Goal: Task Accomplishment & Management: Complete application form

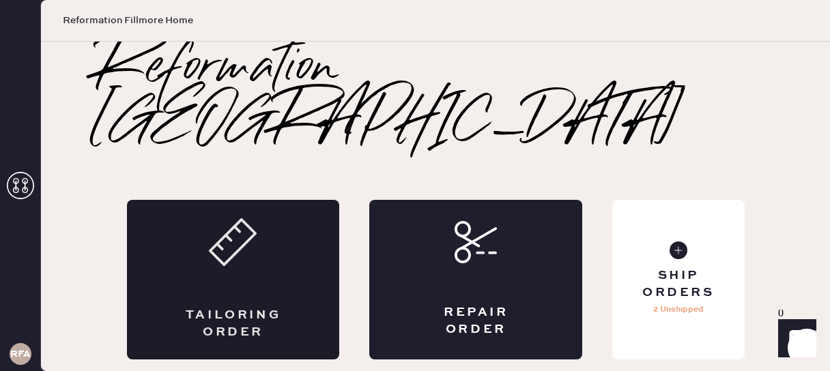
click at [261, 239] on div "Tailoring Order" at bounding box center [233, 280] width 213 height 160
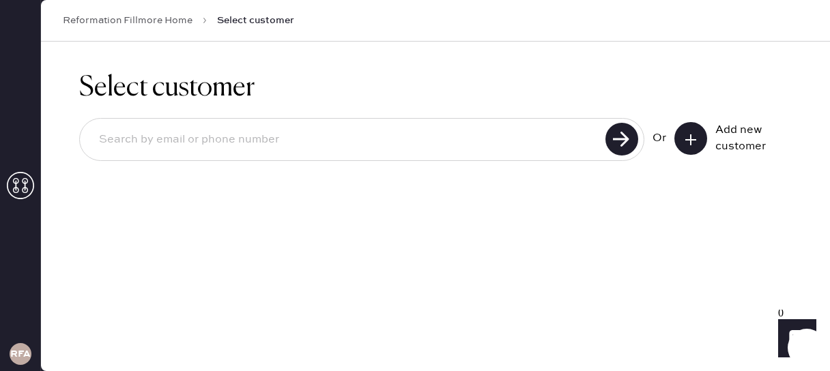
click at [488, 128] on input at bounding box center [344, 139] width 513 height 31
paste input "[EMAIL_ADDRESS][DOMAIN_NAME]"
type input "[EMAIL_ADDRESS][DOMAIN_NAME]"
click at [626, 136] on use at bounding box center [621, 139] width 33 height 33
click at [620, 134] on use at bounding box center [621, 139] width 33 height 33
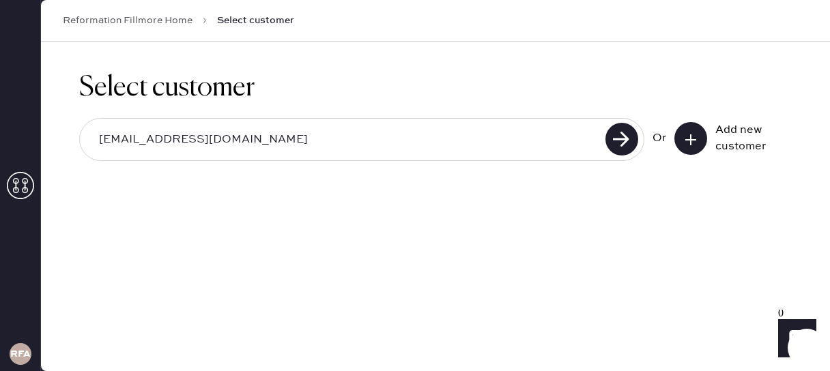
click at [387, 145] on input "[EMAIL_ADDRESS][DOMAIN_NAME]" at bounding box center [344, 139] width 513 height 31
click at [672, 142] on div "Or Add new customer" at bounding box center [721, 138] width 139 height 33
click at [189, 147] on input "[EMAIL_ADDRESS][DOMAIN_NAME]" at bounding box center [344, 139] width 513 height 31
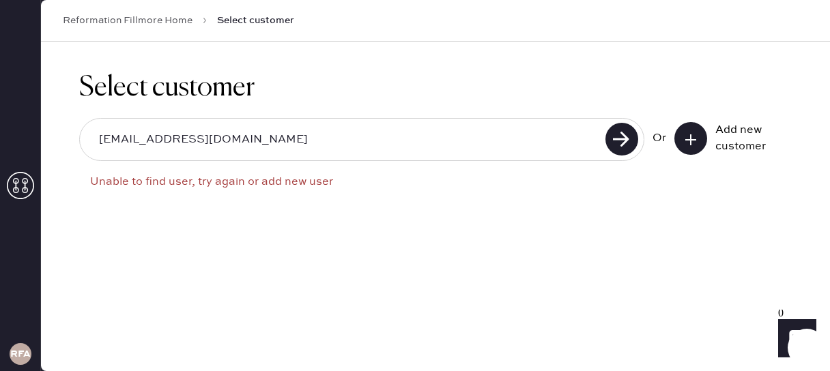
click at [476, 132] on input "[EMAIL_ADDRESS][DOMAIN_NAME]" at bounding box center [344, 139] width 513 height 31
click at [218, 145] on input "[EMAIL_ADDRESS][DOMAIN_NAME]" at bounding box center [344, 139] width 513 height 31
click at [203, 142] on input "[EMAIL_ADDRESS][DOMAIN_NAME]" at bounding box center [344, 139] width 513 height 31
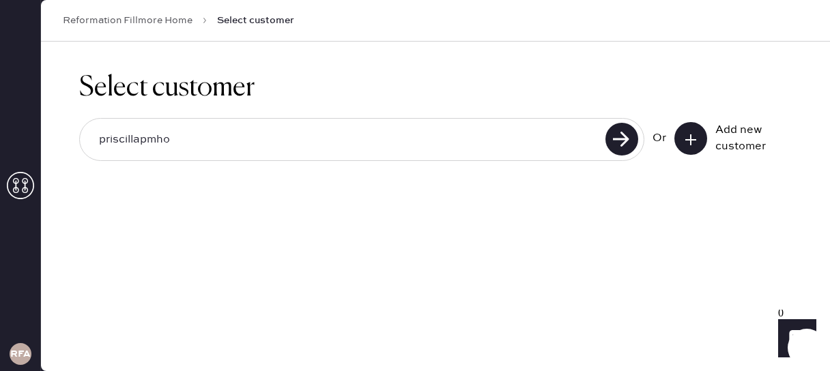
click at [489, 143] on input "priscillapmho" at bounding box center [344, 139] width 513 height 31
click at [246, 144] on input "priscillapmho" at bounding box center [344, 139] width 513 height 31
type input "[EMAIL_ADDRESS][DOMAIN_NAME]"
click at [621, 147] on use at bounding box center [621, 139] width 33 height 33
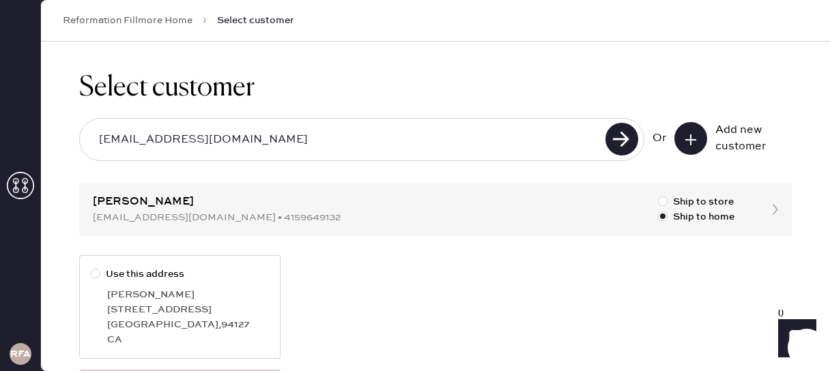
click at [153, 325] on div "[GEOGRAPHIC_DATA]" at bounding box center [188, 324] width 162 height 15
click at [91, 267] on input "Use this address" at bounding box center [91, 267] width 1 height 1
radio input "true"
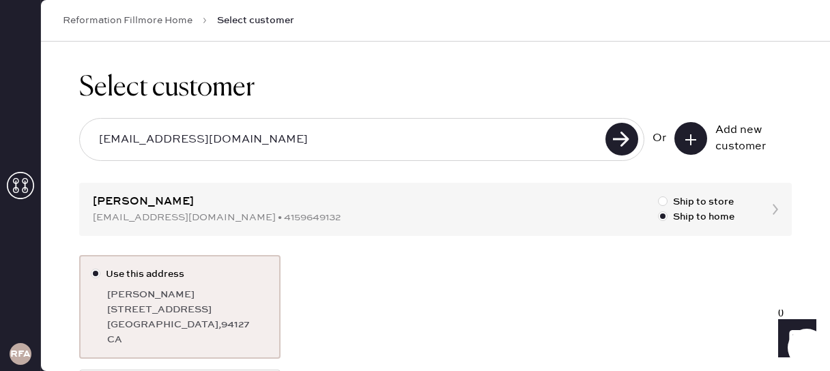
scroll to position [121, 0]
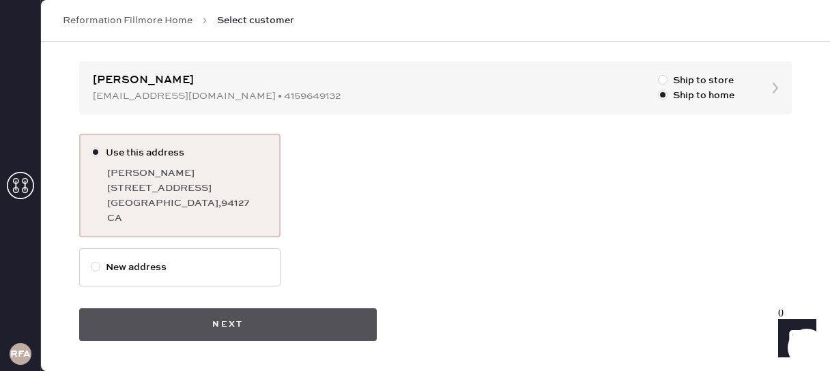
click at [258, 327] on button "Next" at bounding box center [227, 324] width 297 height 33
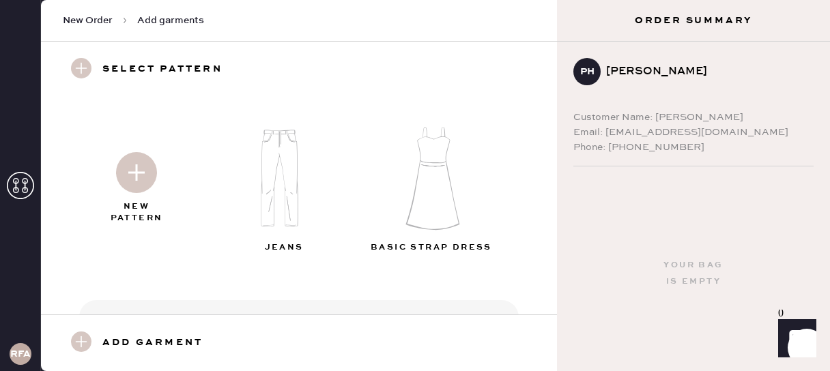
click at [143, 162] on img at bounding box center [136, 172] width 41 height 41
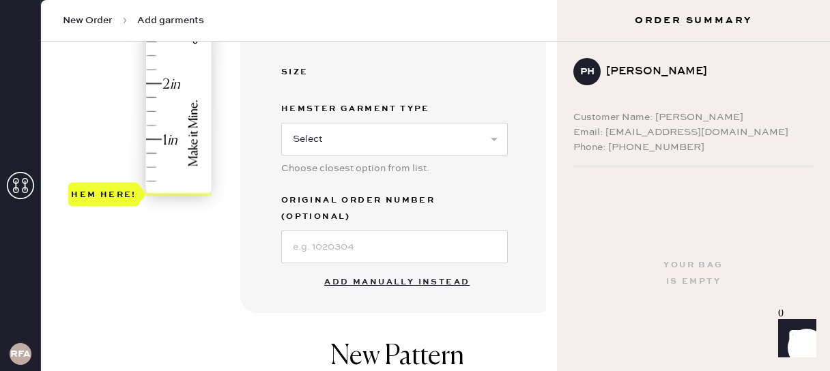
scroll to position [426, 0]
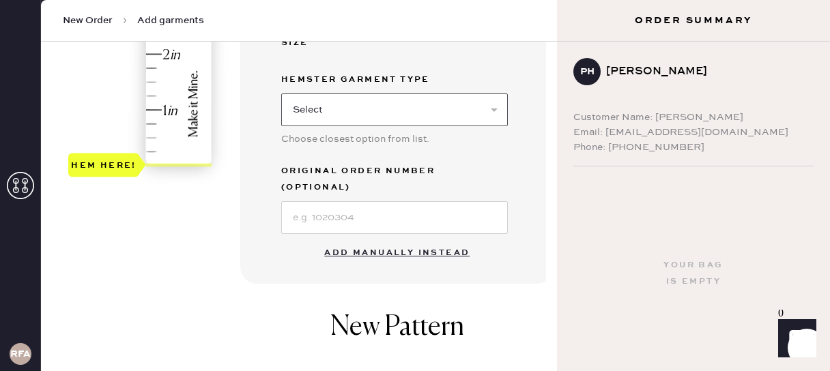
click at [403, 114] on select "Select Basic Skirt Jeans Leggings Pants Shorts Basic Sleeved Dress Basic Sleeve…" at bounding box center [394, 109] width 226 height 33
select select "7"
click at [281, 93] on select "Select Basic Skirt Jeans Leggings Pants Shorts Basic Sleeved Dress Basic Sleeve…" at bounding box center [394, 109] width 226 height 33
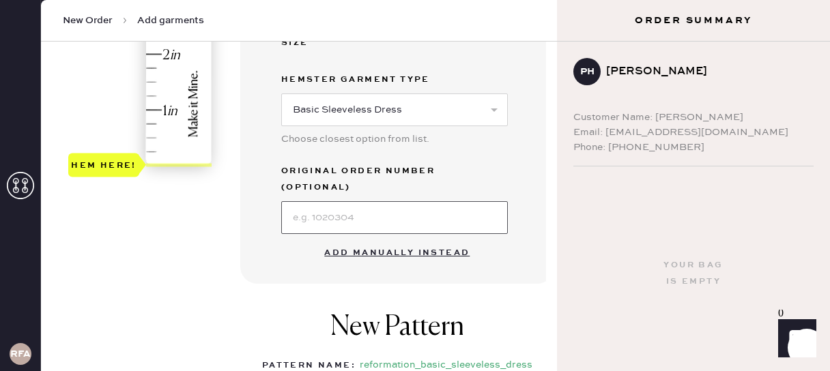
click at [379, 207] on input at bounding box center [394, 217] width 226 height 33
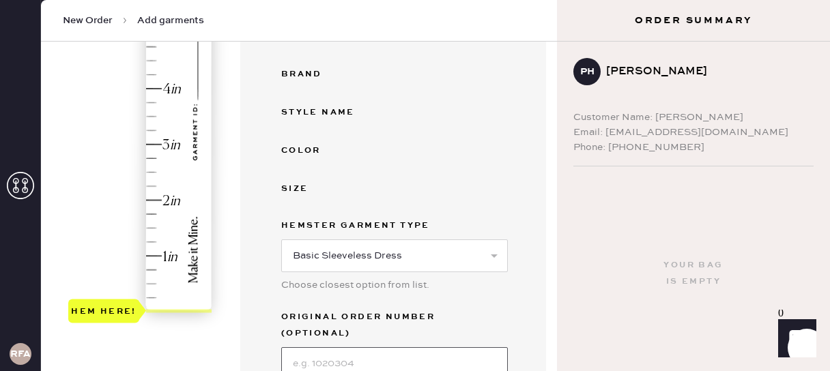
scroll to position [276, 0]
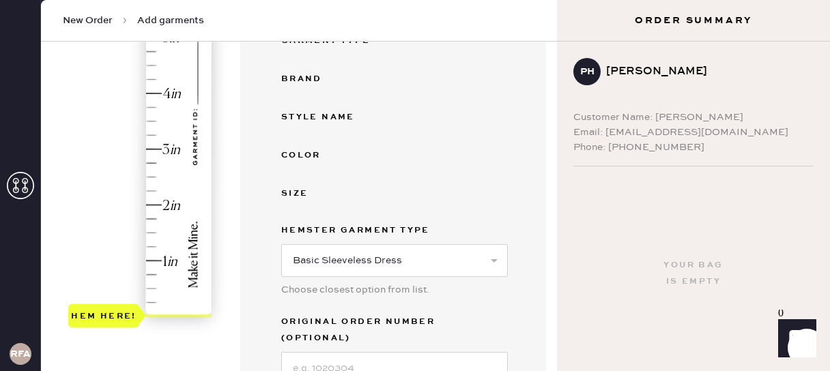
click at [154, 62] on div "Hem here!" at bounding box center [140, 121] width 145 height 403
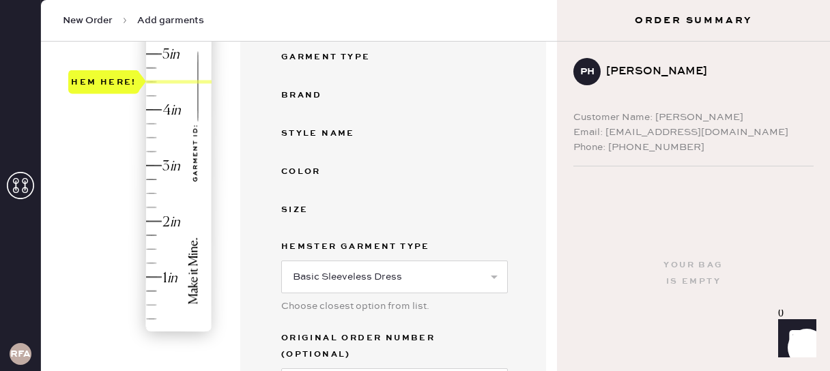
scroll to position [255, 0]
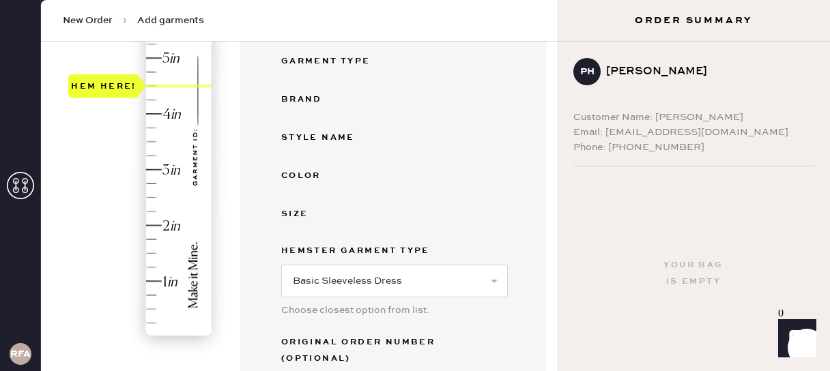
type input "4.75"
click at [152, 70] on div "Hem here!" at bounding box center [140, 142] width 145 height 403
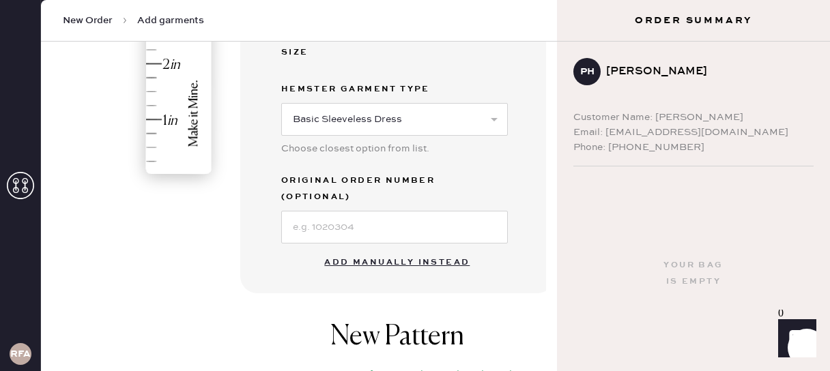
scroll to position [430, 0]
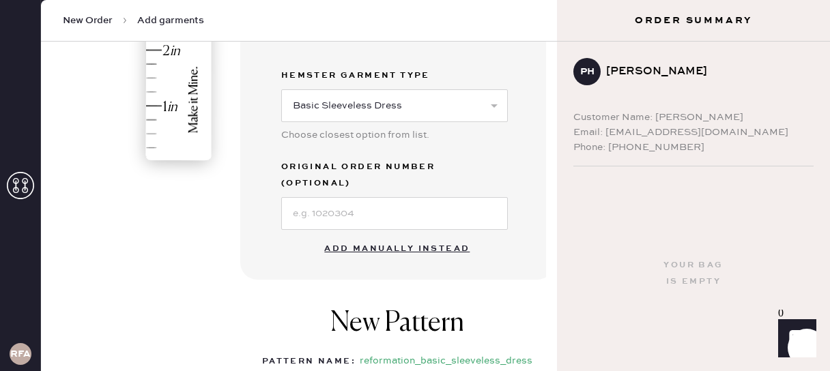
click at [391, 235] on button "Add manually instead" at bounding box center [397, 248] width 162 height 27
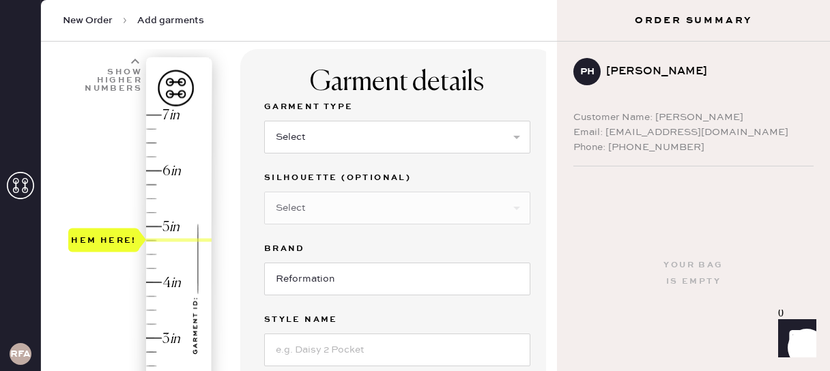
scroll to position [83, 0]
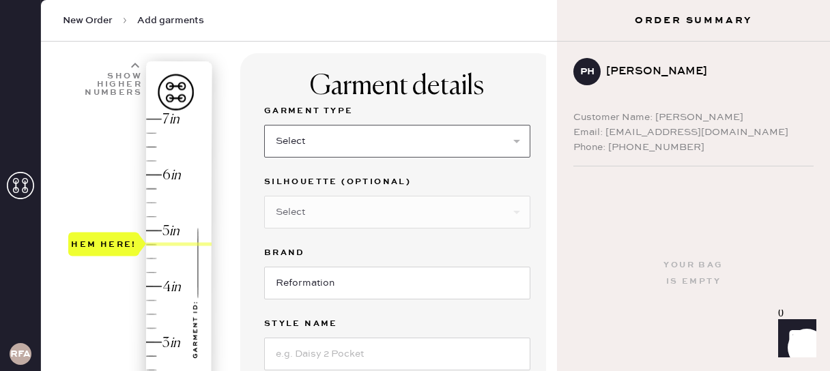
click at [325, 132] on select "Select Basic Skirt Jeans Leggings Pants Shorts Basic Sleeved Dress Basic Sleeve…" at bounding box center [397, 141] width 266 height 33
select select "7"
click at [264, 125] on select "Select Basic Skirt Jeans Leggings Pants Shorts Basic Sleeved Dress Basic Sleeve…" at bounding box center [397, 141] width 266 height 33
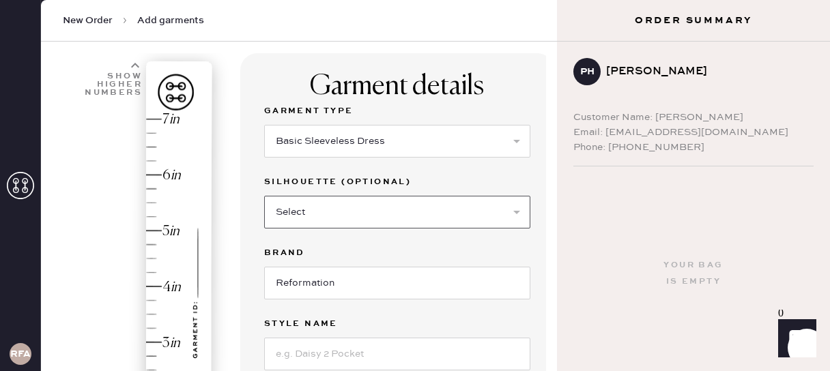
click at [293, 217] on select "Select Maxi Dress Midi Dress Mini Dress Other" at bounding box center [397, 212] width 266 height 33
select select "31"
click at [264, 196] on select "Select Maxi Dress Midi Dress Mini Dress Other" at bounding box center [397, 212] width 266 height 33
click at [304, 280] on input "Reformation" at bounding box center [397, 283] width 266 height 33
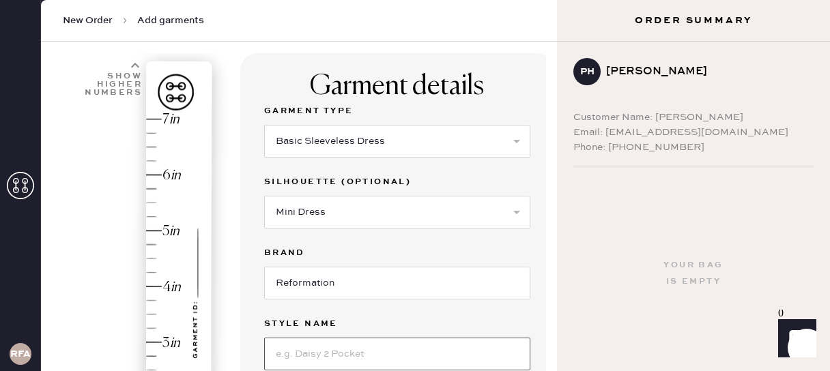
click at [319, 345] on input at bounding box center [397, 354] width 266 height 33
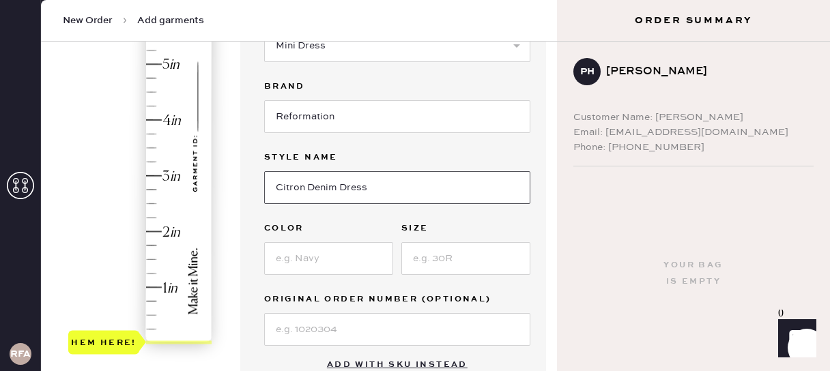
scroll to position [265, 0]
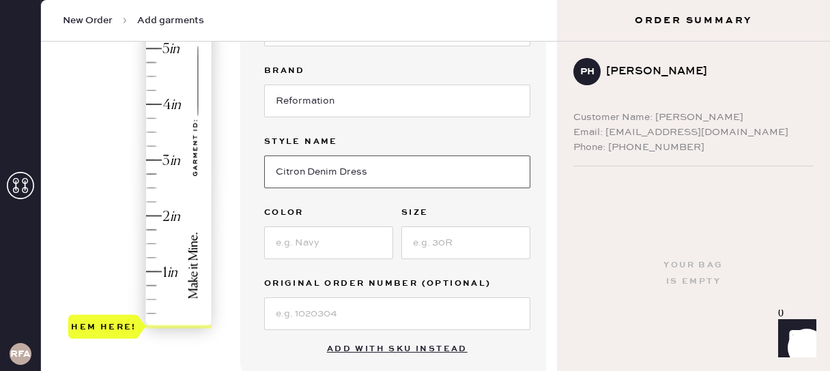
type input "Citron Denim Dress"
click at [323, 243] on input at bounding box center [328, 242] width 129 height 33
type input "Fior Di Latte"
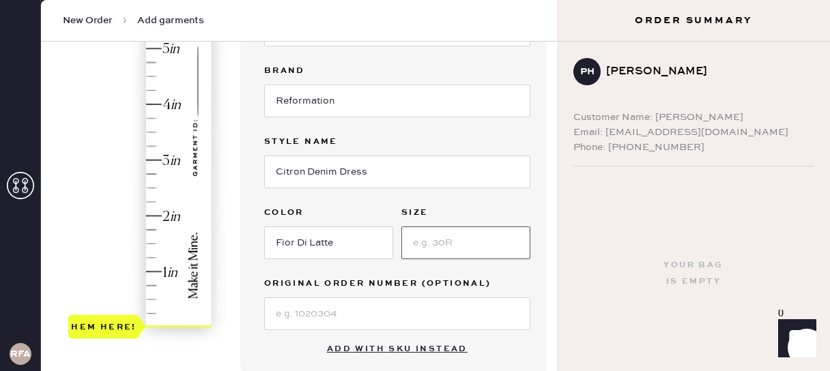
click at [453, 248] on input at bounding box center [465, 242] width 129 height 33
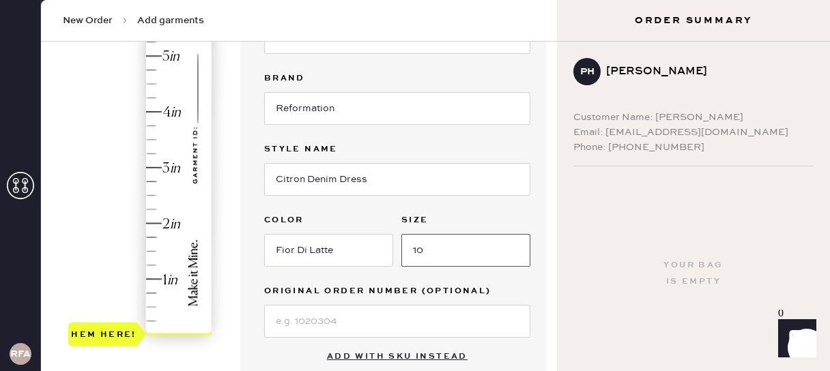
scroll to position [253, 0]
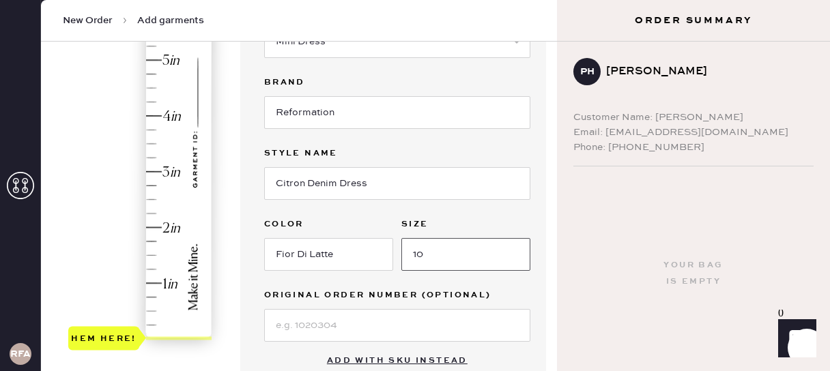
type input "10"
type input "4.75"
click at [152, 78] on div "Hem here!" at bounding box center [140, 144] width 145 height 403
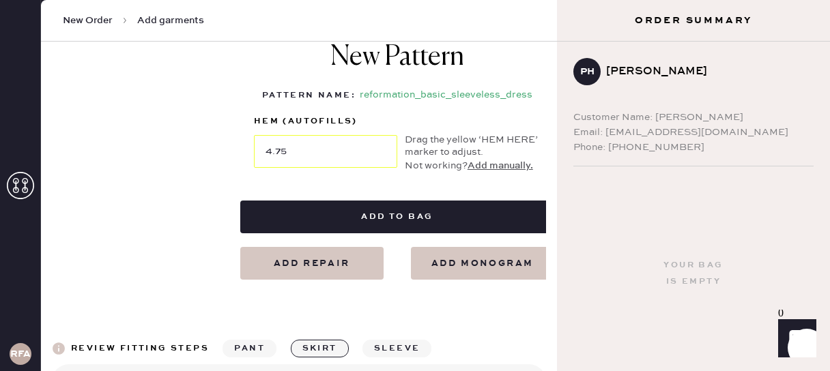
scroll to position [635, 0]
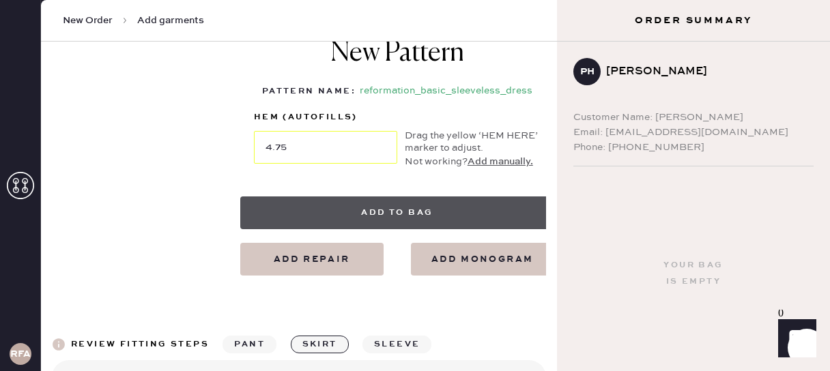
click at [390, 214] on button "Add to bag" at bounding box center [397, 212] width 314 height 33
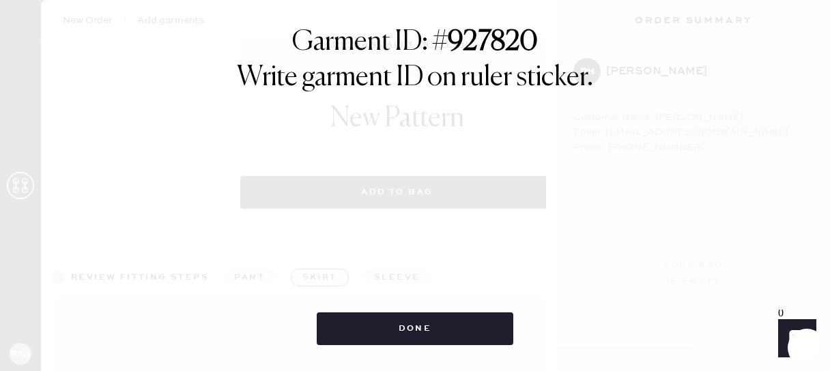
select select "7"
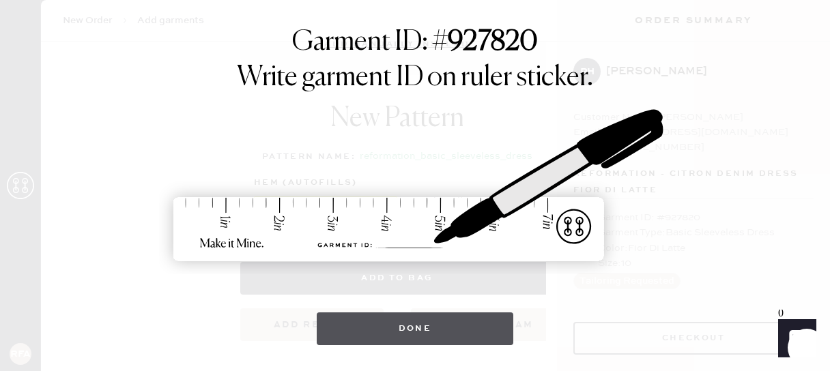
click at [372, 330] on button "Done" at bounding box center [415, 328] width 197 height 33
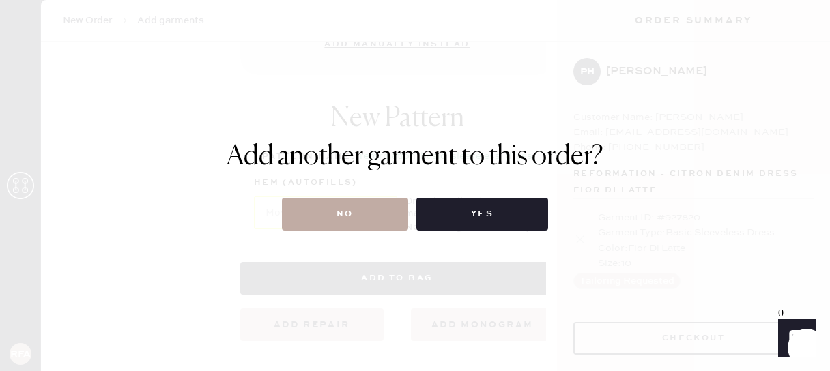
click at [354, 217] on button "No" at bounding box center [345, 214] width 126 height 33
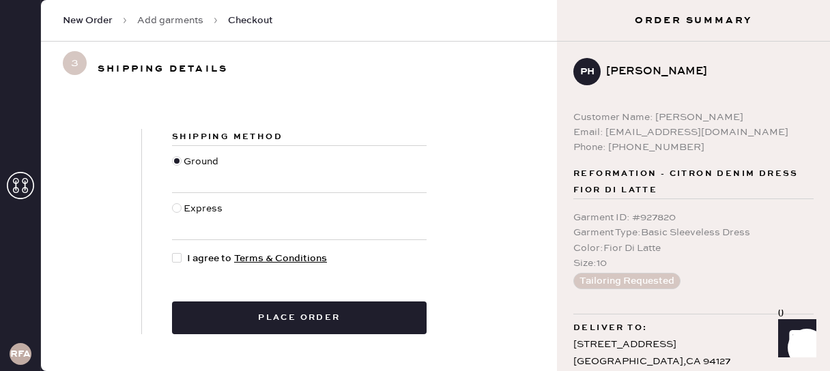
click at [183, 205] on div at bounding box center [178, 216] width 12 height 30
click at [173, 202] on input "Express" at bounding box center [172, 201] width 1 height 1
radio input "true"
click at [179, 259] on div at bounding box center [177, 258] width 10 height 10
click at [173, 252] on input "I agree to Terms & Conditions" at bounding box center [172, 251] width 1 height 1
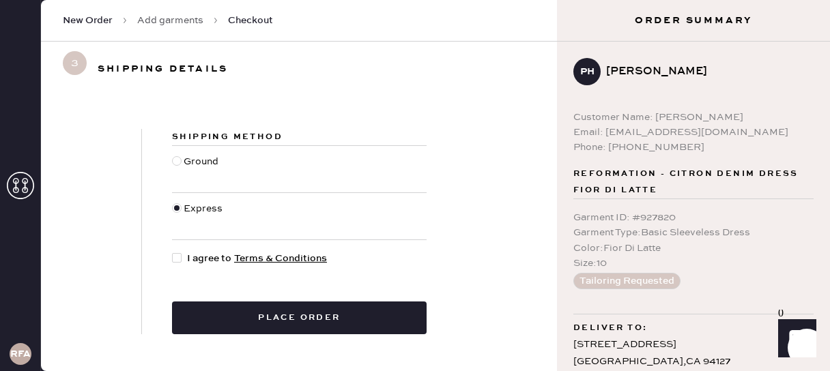
checkbox input "true"
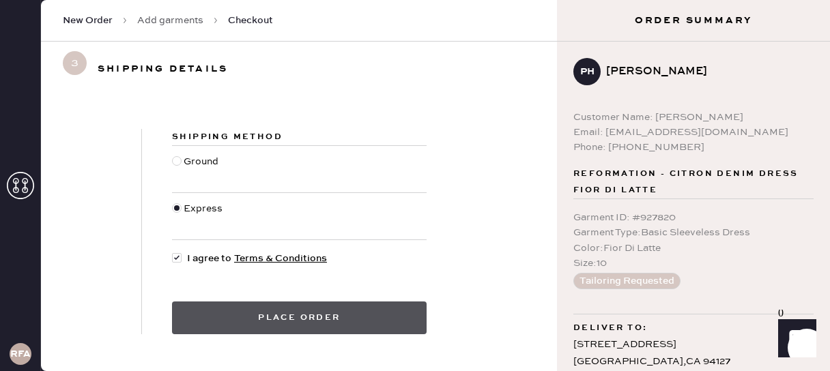
click at [269, 319] on button "Place order" at bounding box center [299, 318] width 254 height 33
